Goal: Task Accomplishment & Management: Use online tool/utility

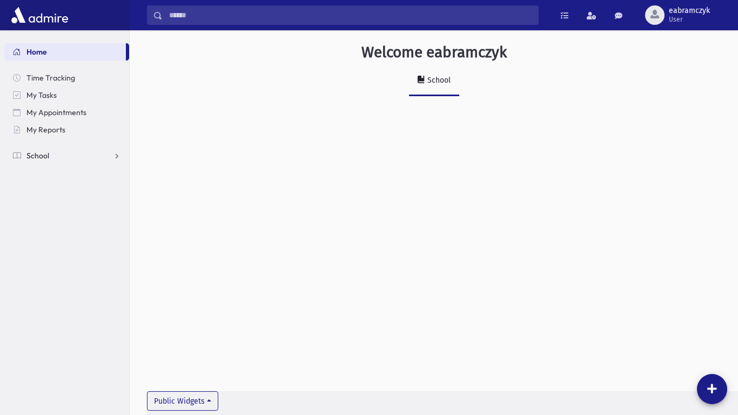
click at [57, 150] on link "School" at bounding box center [66, 155] width 125 height 17
click at [49, 186] on span "Attendance" at bounding box center [52, 190] width 40 height 10
click at [44, 212] on link "Entry" at bounding box center [66, 207] width 125 height 17
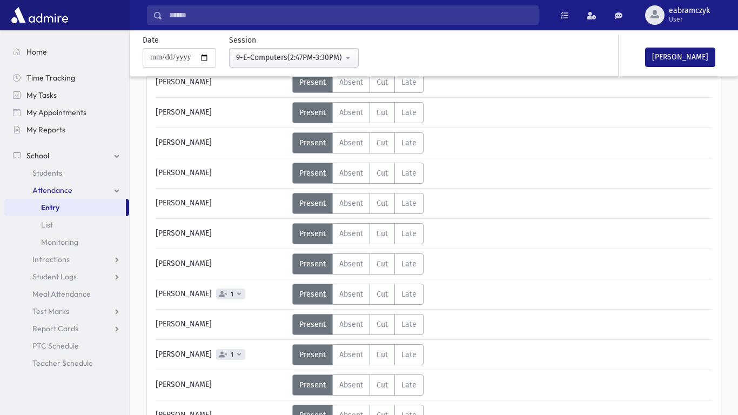
scroll to position [331, 0]
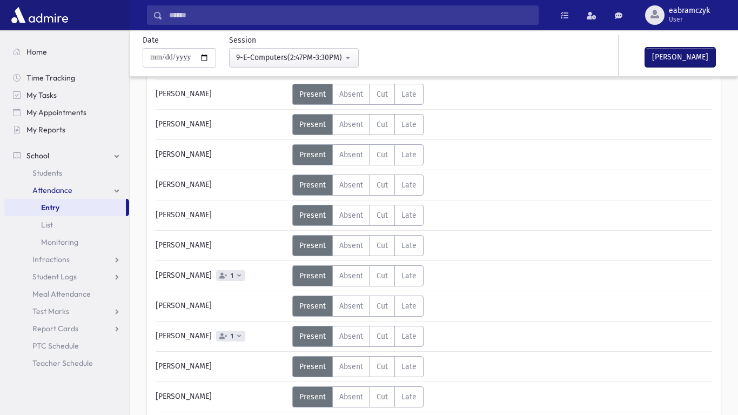
click at [655, 55] on button "[PERSON_NAME]" at bounding box center [680, 57] width 70 height 19
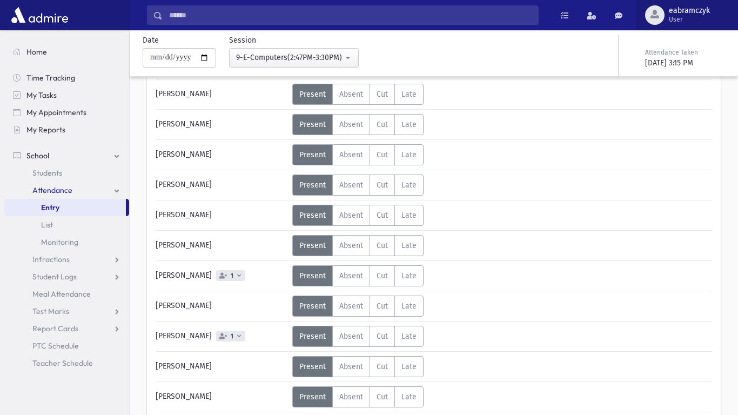
click at [715, 2] on button "eabramczyk User" at bounding box center [687, 15] width 102 height 30
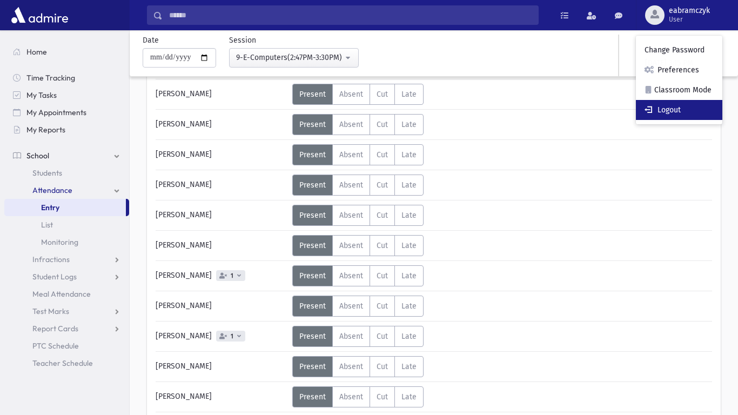
click at [681, 100] on link "Logout" at bounding box center [679, 110] width 86 height 20
